Goal: Transaction & Acquisition: Purchase product/service

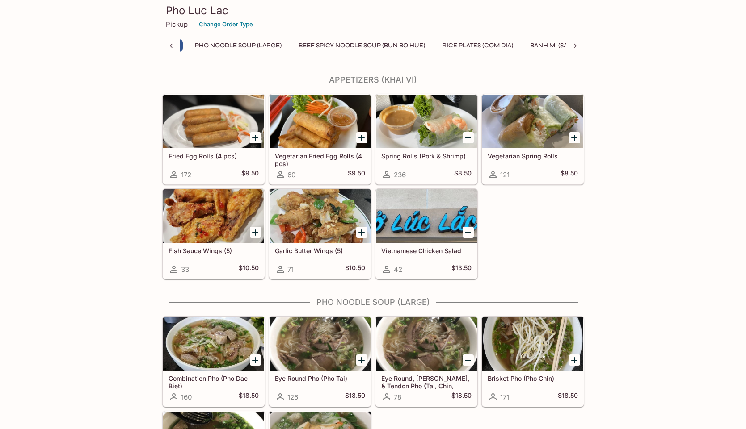
scroll to position [0, 4]
click at [257, 135] on icon "Add Fried Egg Rolls (4 pcs)" at bounding box center [255, 138] width 11 height 11
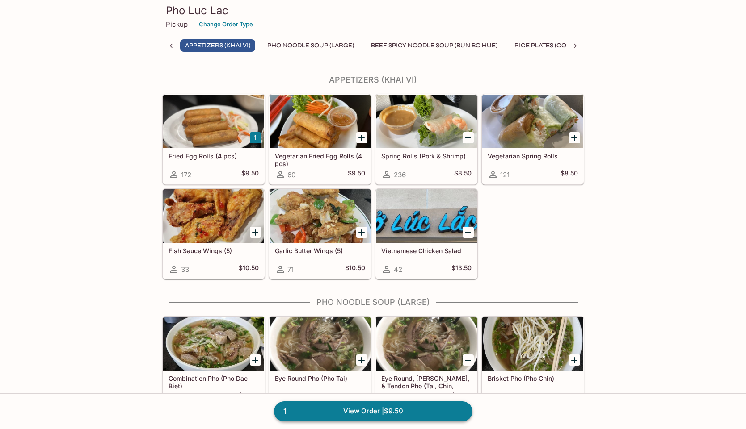
click at [374, 408] on link "1 View Order | $9.50" at bounding box center [373, 412] width 198 height 20
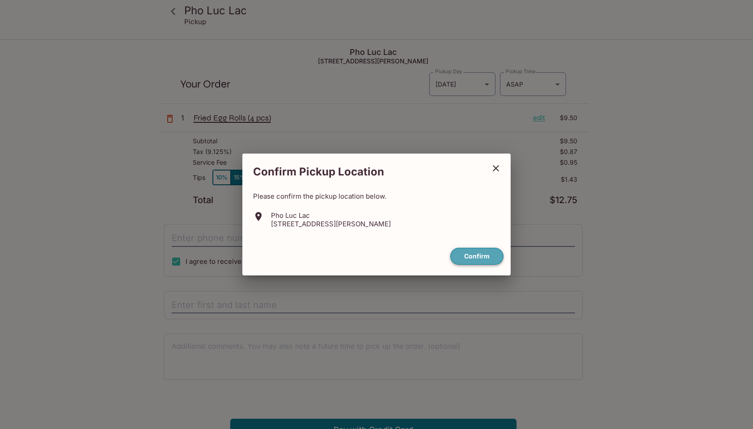
click at [466, 254] on button "Confirm" at bounding box center [476, 256] width 53 height 17
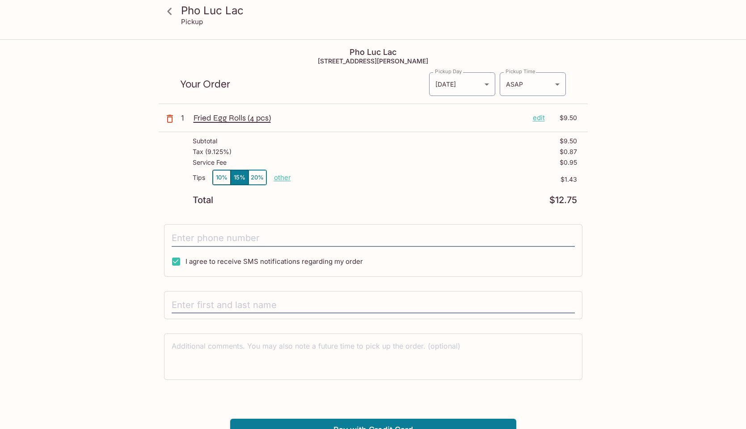
click at [165, 123] on icon "button" at bounding box center [169, 119] width 11 height 11
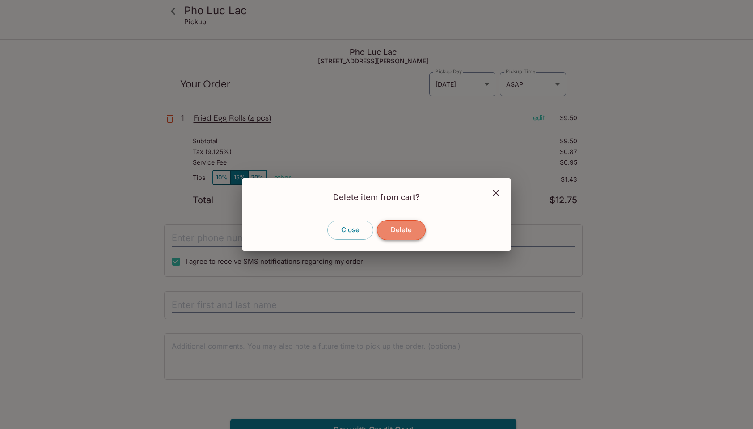
click at [392, 227] on button "Delete" at bounding box center [401, 230] width 49 height 20
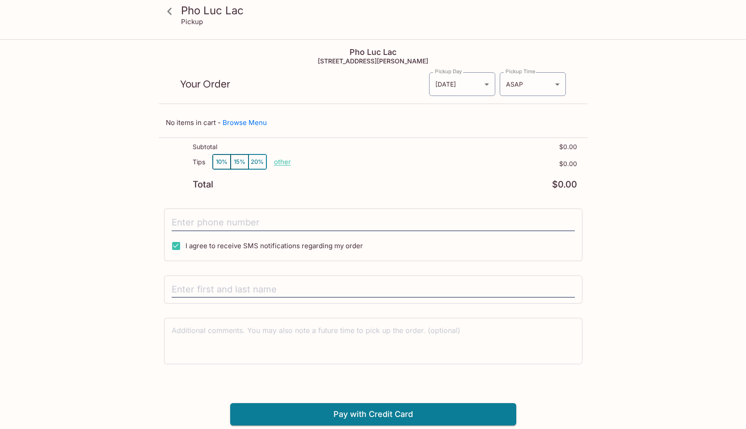
click at [169, 13] on icon at bounding box center [169, 11] width 4 height 7
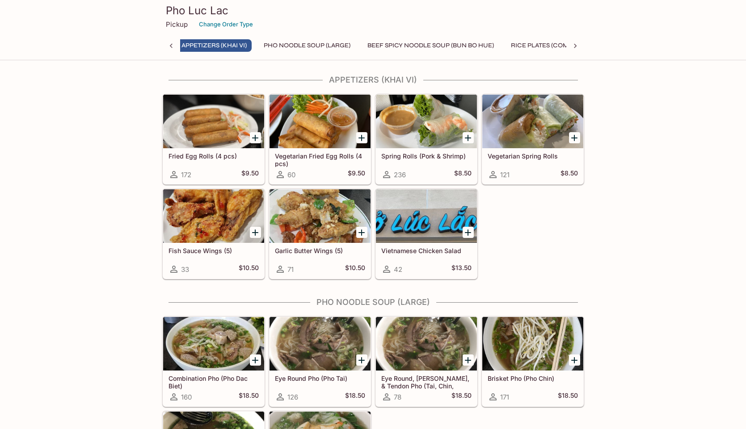
scroll to position [0, 4]
